Goal: Transaction & Acquisition: Book appointment/travel/reservation

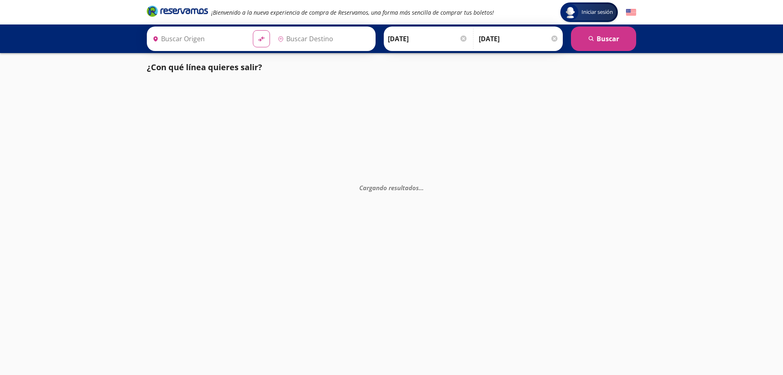
type input "[GEOGRAPHIC_DATA], [GEOGRAPHIC_DATA]"
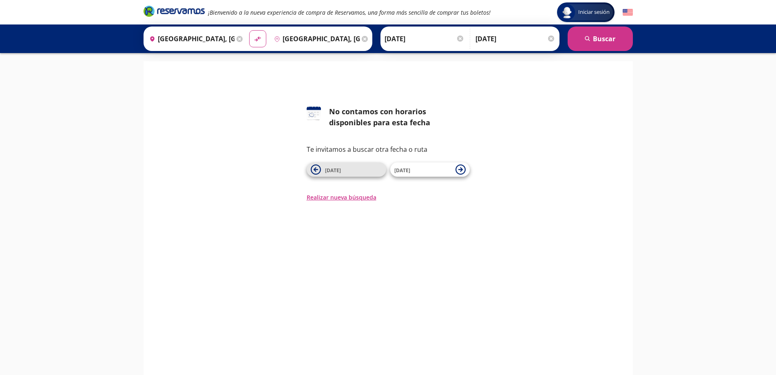
click at [330, 168] on span "[DATE]" at bounding box center [333, 170] width 16 height 7
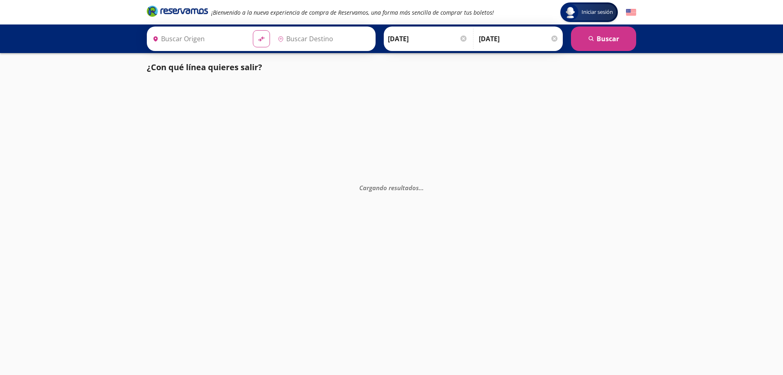
type input "[GEOGRAPHIC_DATA], [GEOGRAPHIC_DATA]"
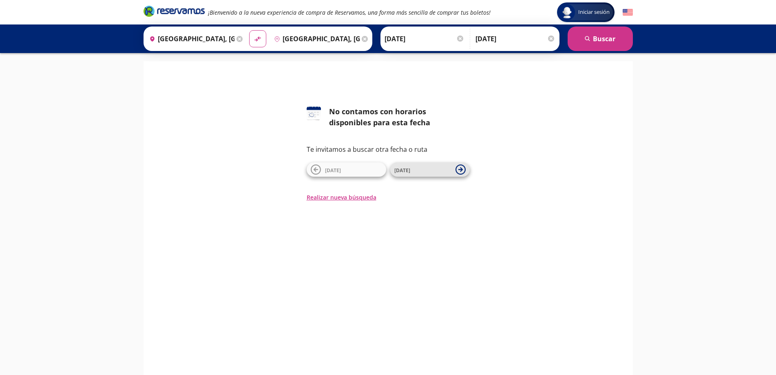
click at [402, 172] on span "[DATE]" at bounding box center [402, 170] width 16 height 7
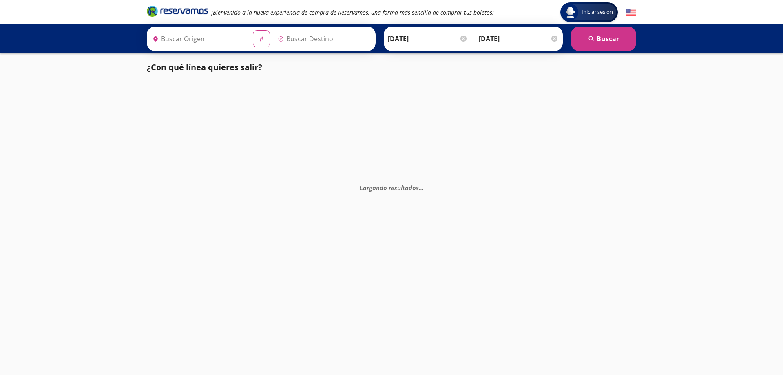
type input "[GEOGRAPHIC_DATA], [GEOGRAPHIC_DATA]"
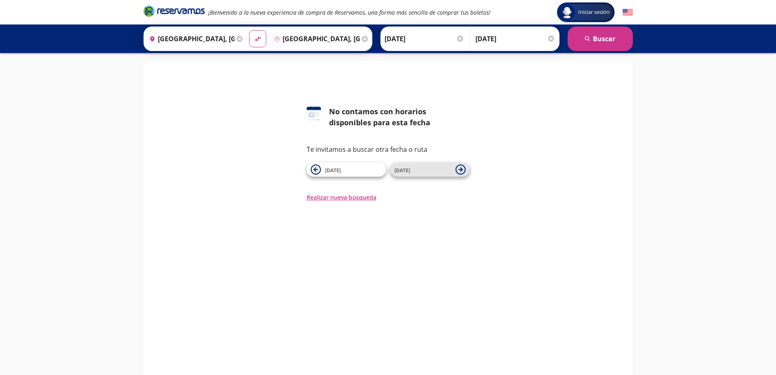
click at [403, 172] on span "[DATE]" at bounding box center [402, 170] width 16 height 7
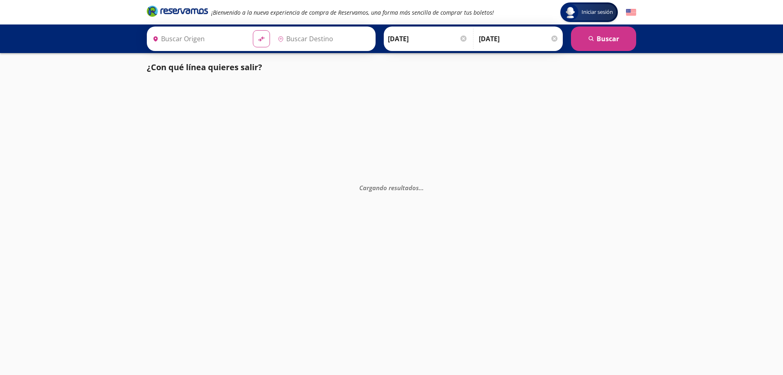
type input "[GEOGRAPHIC_DATA], [GEOGRAPHIC_DATA]"
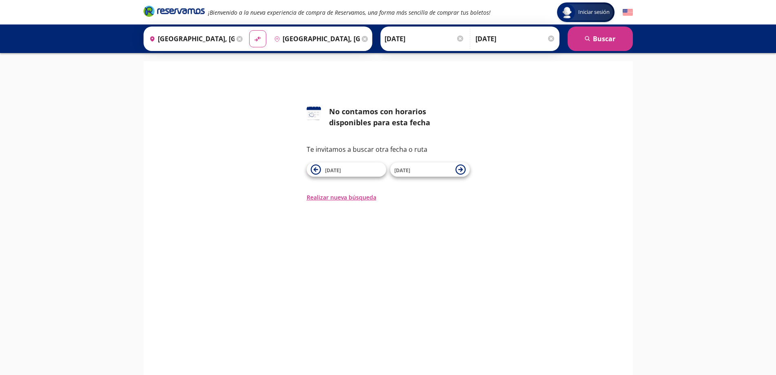
click at [403, 172] on span "[DATE]" at bounding box center [402, 170] width 16 height 7
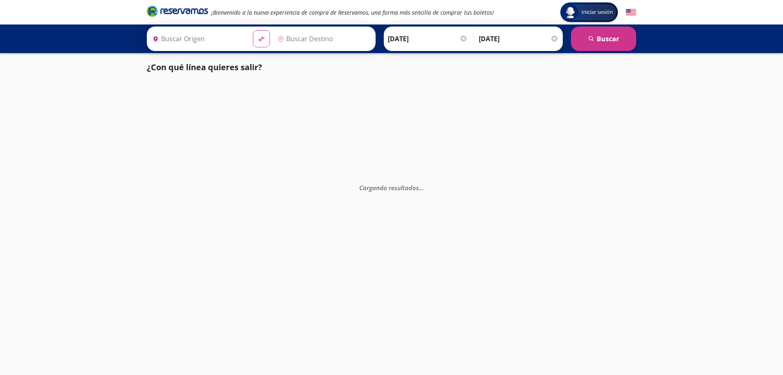
type input "[GEOGRAPHIC_DATA], [GEOGRAPHIC_DATA]"
